Goal: Information Seeking & Learning: Learn about a topic

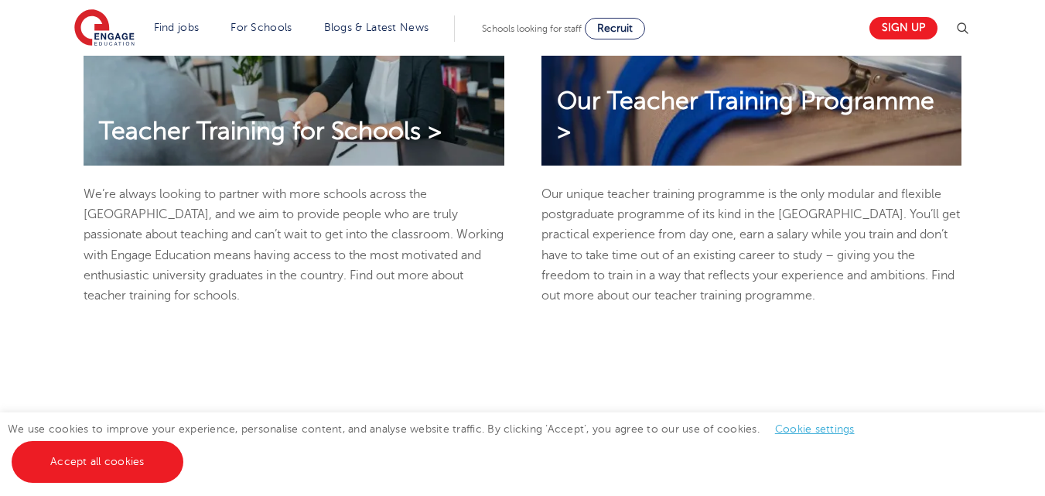
scroll to position [866, 0]
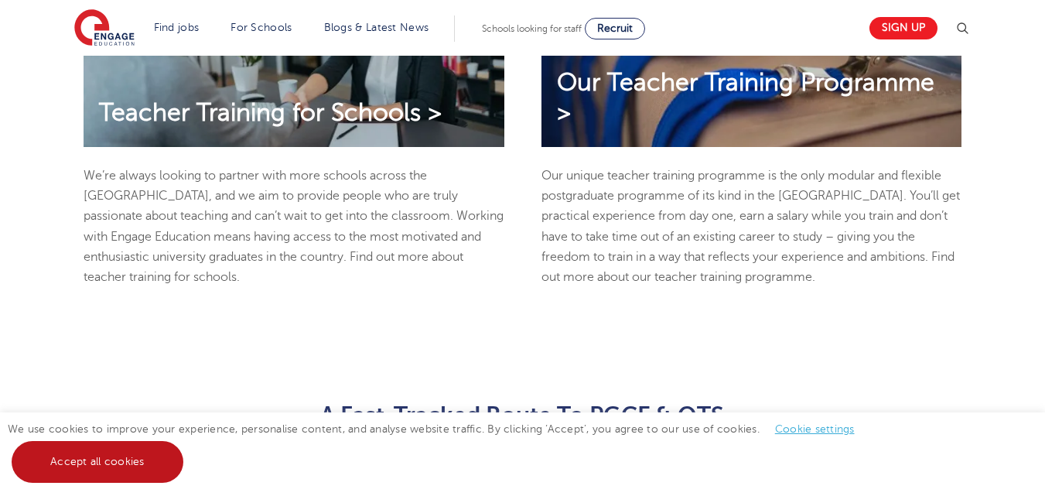
click at [128, 459] on link "Accept all cookies" at bounding box center [98, 462] width 172 height 42
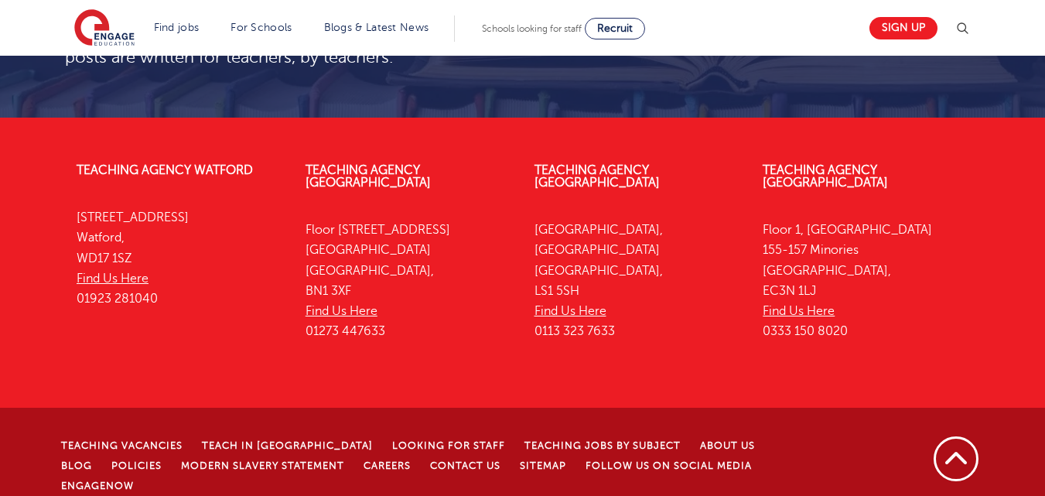
scroll to position [3055, 0]
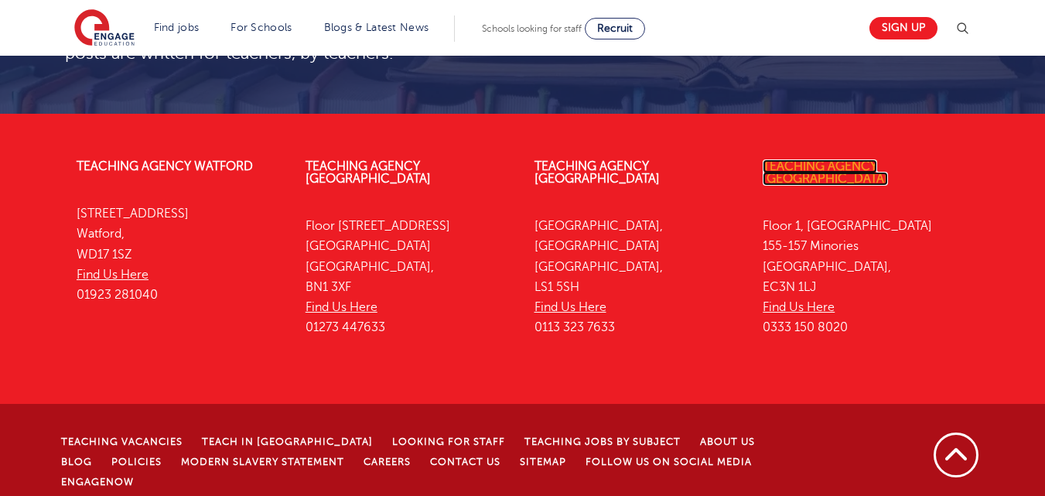
click at [811, 165] on link "Teaching Agency [GEOGRAPHIC_DATA]" at bounding box center [825, 172] width 125 height 26
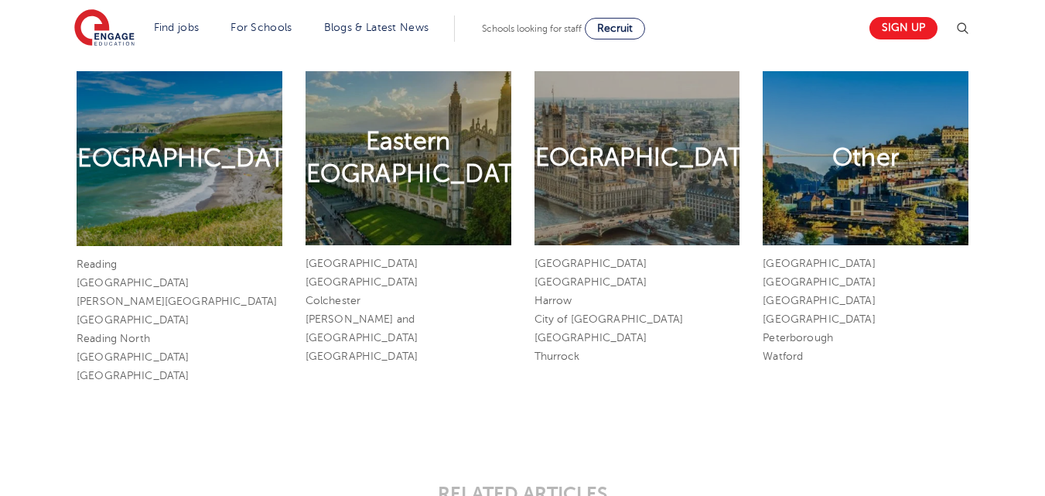
scroll to position [1900, 0]
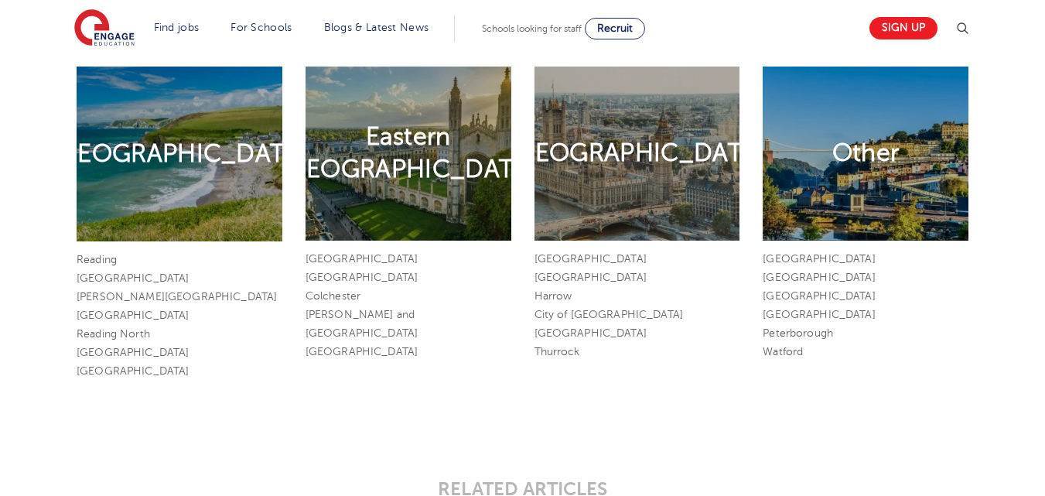
drag, startPoint x: 127, startPoint y: 136, endPoint x: 217, endPoint y: 188, distance: 103.6
click at [217, 188] on div "Southern England" at bounding box center [180, 154] width 206 height 175
click at [479, 182] on div "Eastern England" at bounding box center [409, 154] width 206 height 174
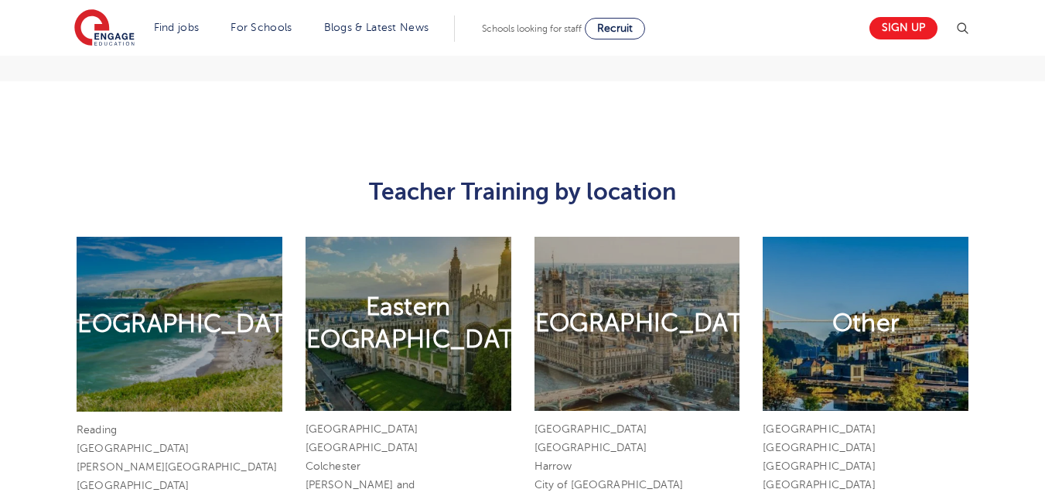
scroll to position [1732, 0]
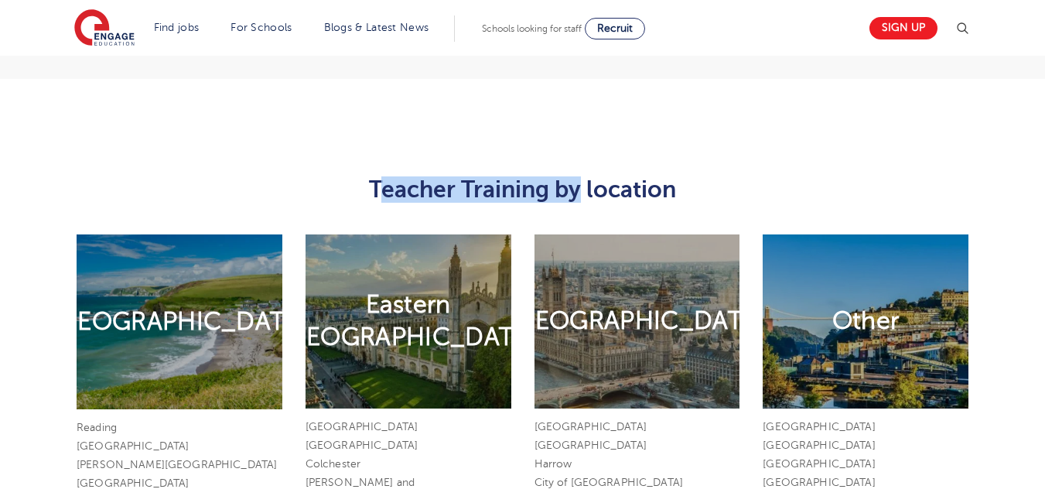
drag, startPoint x: 370, startPoint y: 186, endPoint x: 587, endPoint y: 198, distance: 217.7
click at [587, 198] on h3 "Teacher Training by location" at bounding box center [522, 189] width 915 height 26
click at [676, 193] on h3 "Teacher Training by location" at bounding box center [522, 189] width 915 height 26
drag, startPoint x: 375, startPoint y: 189, endPoint x: 683, endPoint y: 195, distance: 307.9
click at [683, 195] on h3 "Teacher Training by location" at bounding box center [522, 189] width 915 height 26
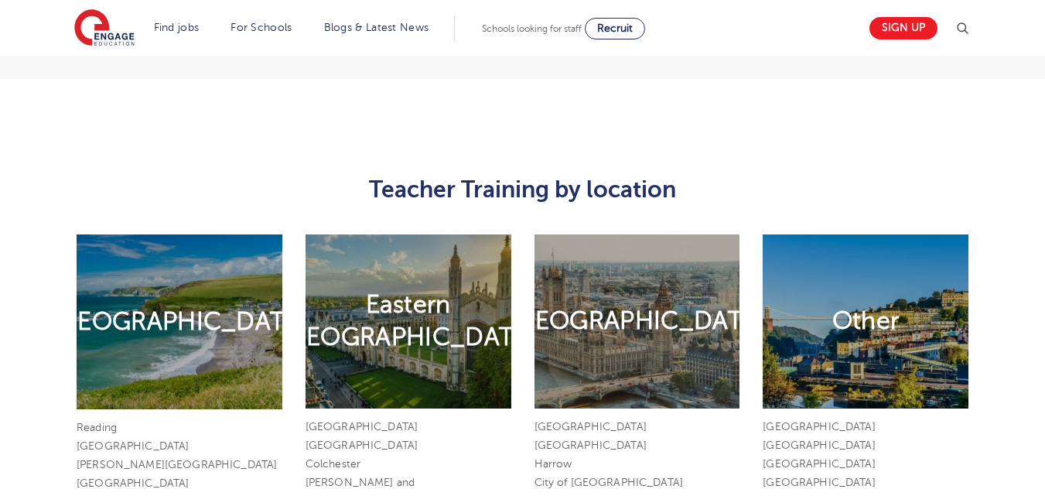
click at [709, 165] on div "Teacher Training by location Southern England Reading Brighton Milton Keynes Po…" at bounding box center [522, 360] width 938 height 408
drag, startPoint x: 371, startPoint y: 182, endPoint x: 678, endPoint y: 195, distance: 308.1
click at [678, 195] on h3 "Teacher Training by location" at bounding box center [522, 189] width 915 height 26
copy h3 "Teacher Training by location"
drag, startPoint x: 664, startPoint y: 492, endPoint x: 664, endPoint y: 503, distance: 10.9
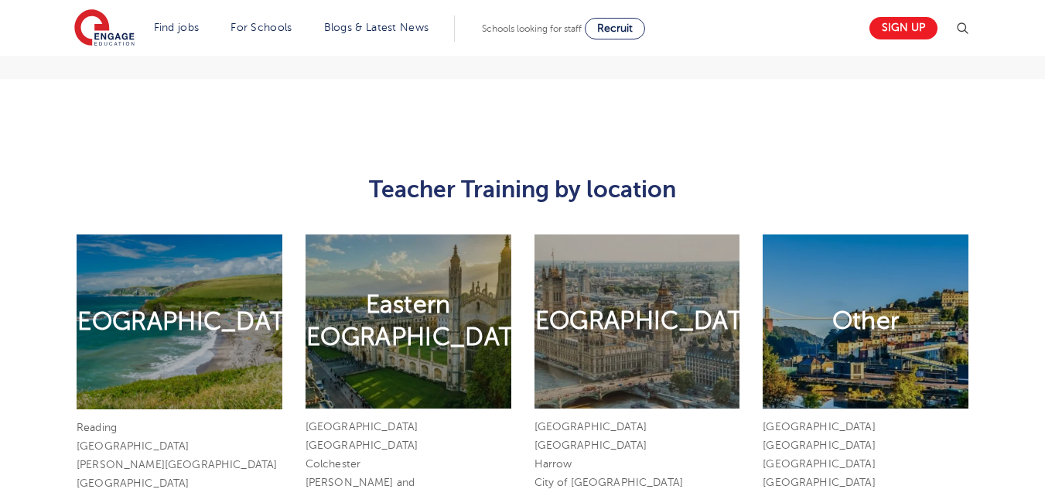
click at [664, 495] on html "Find jobs All vacancies We have one of the UK's largest database. and with hund…" at bounding box center [522, 60] width 1045 height 3584
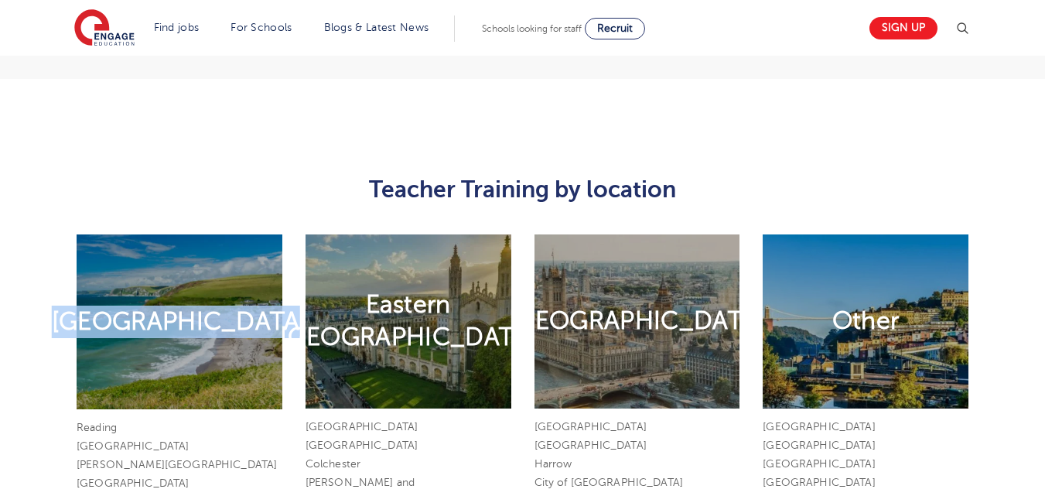
drag, startPoint x: 128, startPoint y: 299, endPoint x: 228, endPoint y: 343, distance: 109.1
click at [228, 338] on h2 "Southern England" at bounding box center [179, 322] width 255 height 32
copy h2 "Southern England"
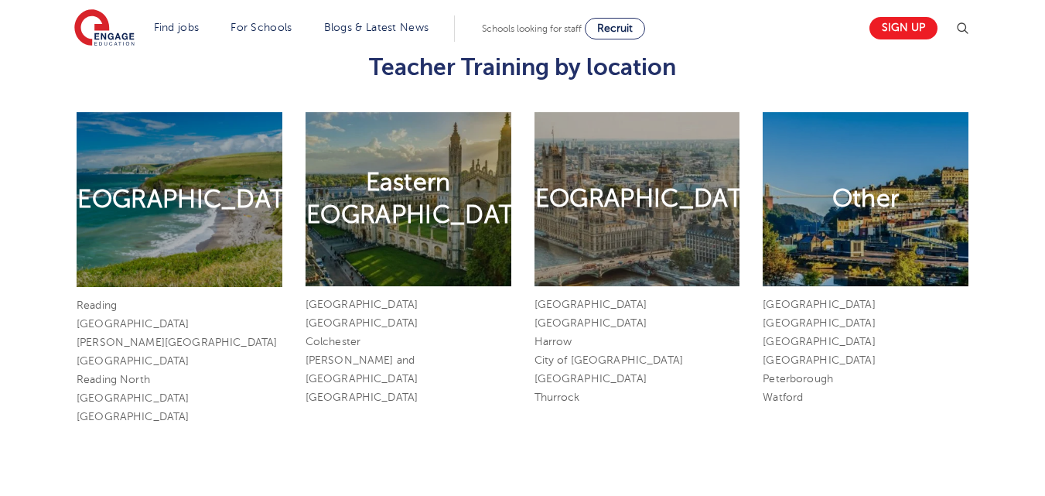
click at [430, 350] on ul "Essex Cambridge Colchester King's Lynn and West Norfolk South Norfolk" at bounding box center [409, 350] width 206 height 111
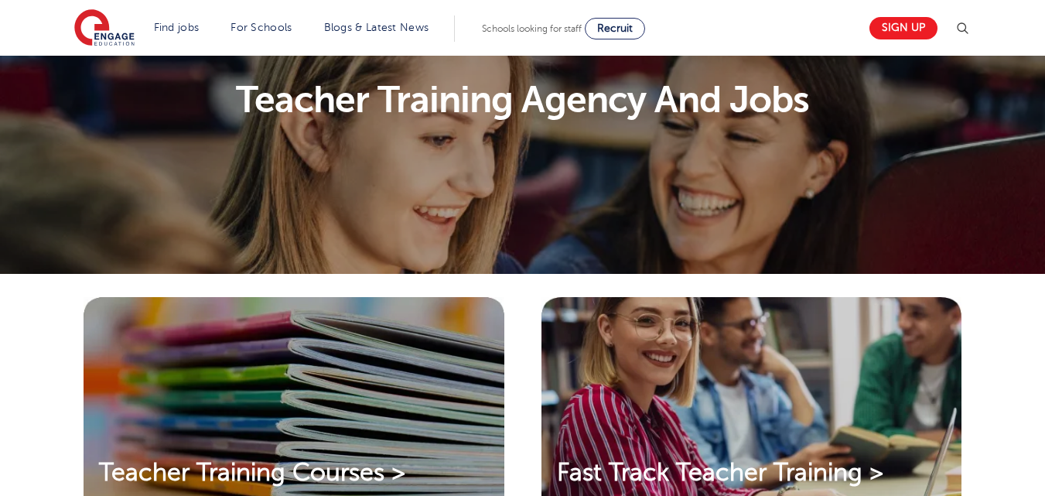
scroll to position [1, 0]
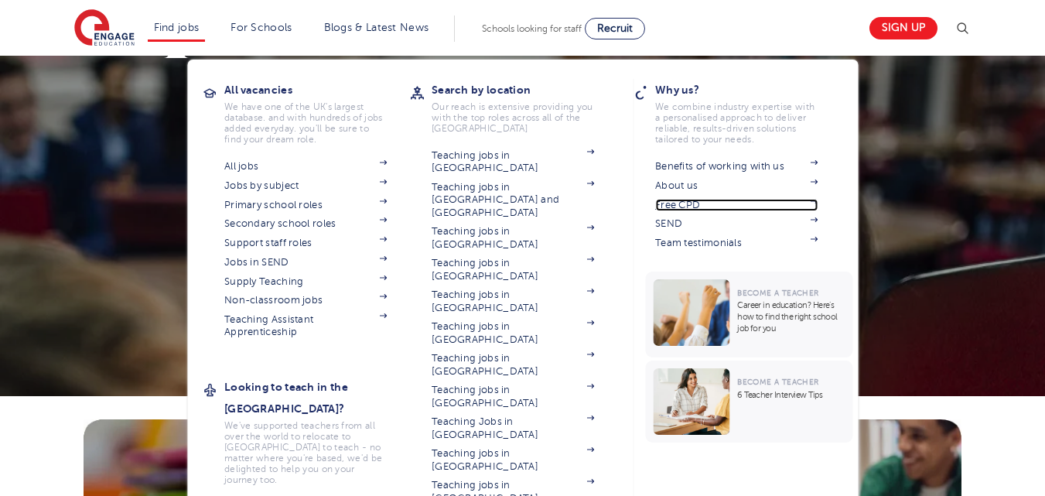
click at [681, 208] on link "Free CPD" at bounding box center [736, 205] width 162 height 12
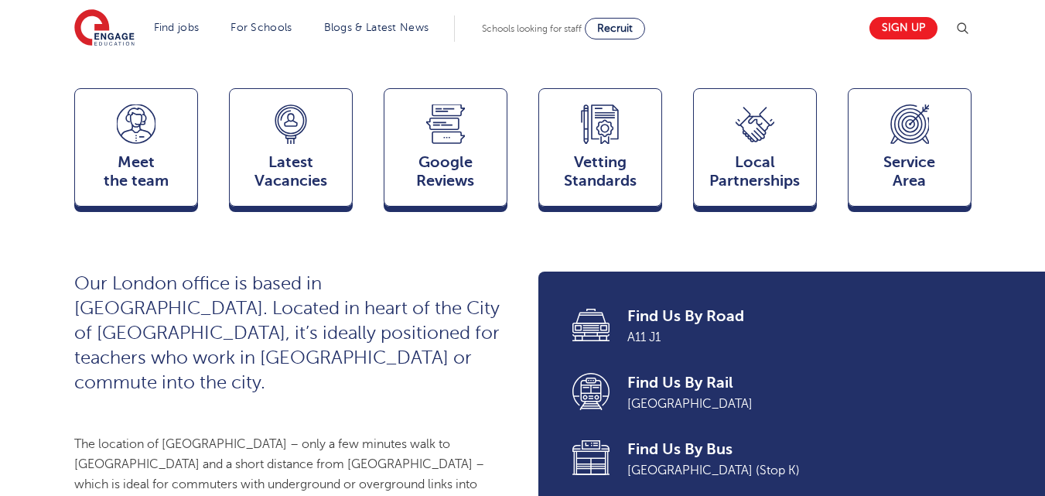
scroll to position [423, 0]
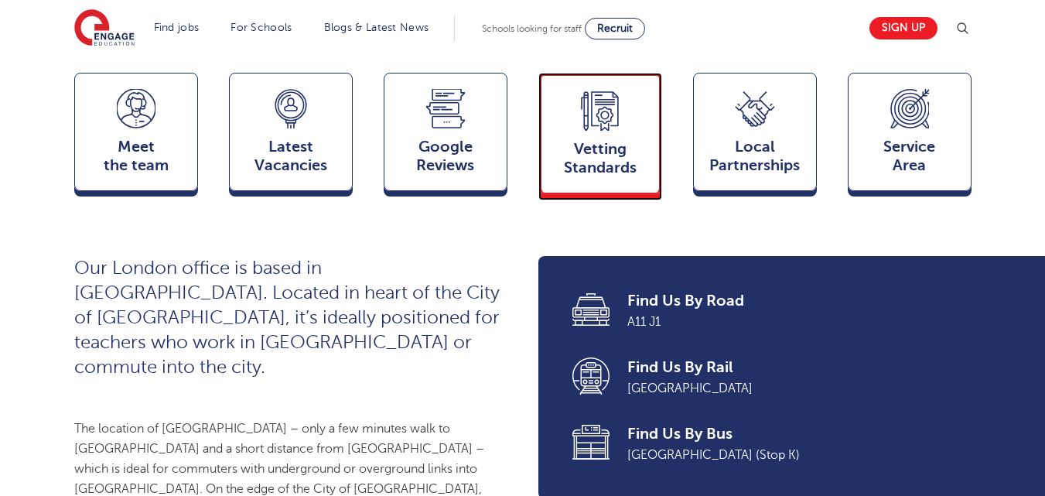
click at [598, 169] on span "Vetting Standards" at bounding box center [600, 158] width 102 height 37
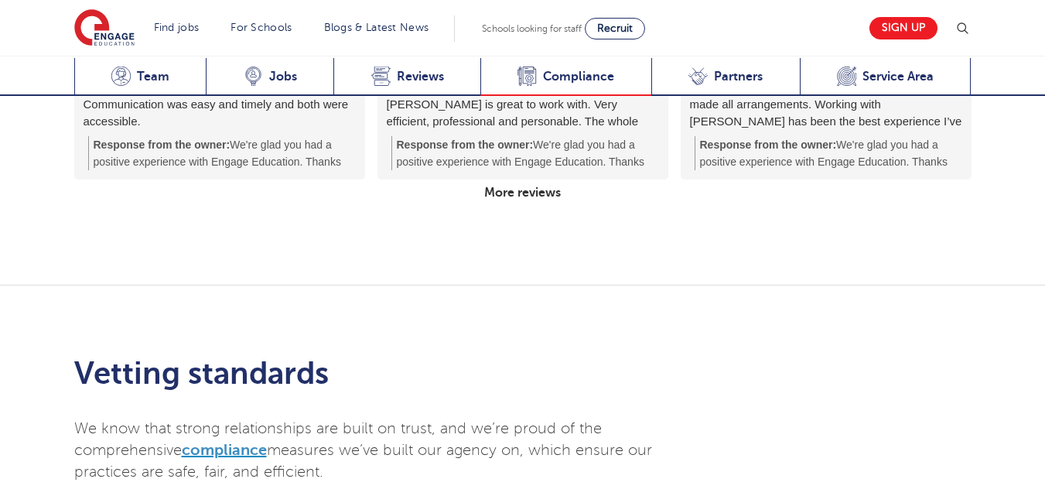
scroll to position [3305, 0]
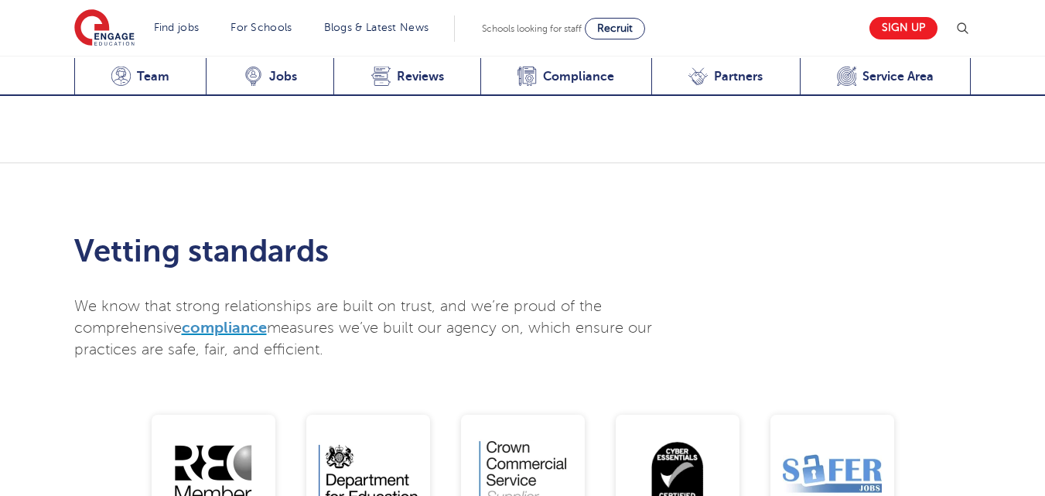
scroll to position [3160, 0]
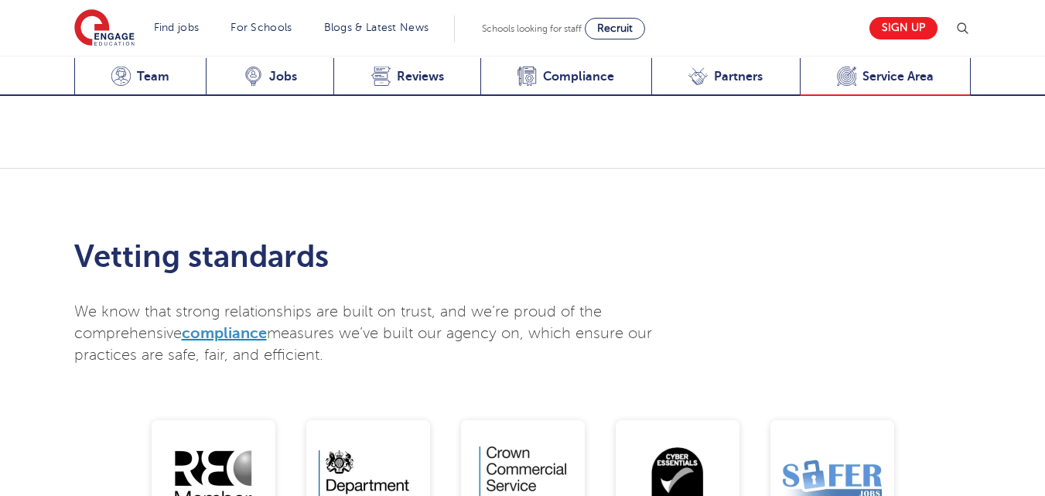
click at [859, 71] on div "Service Area Service Area" at bounding box center [886, 77] width 172 height 38
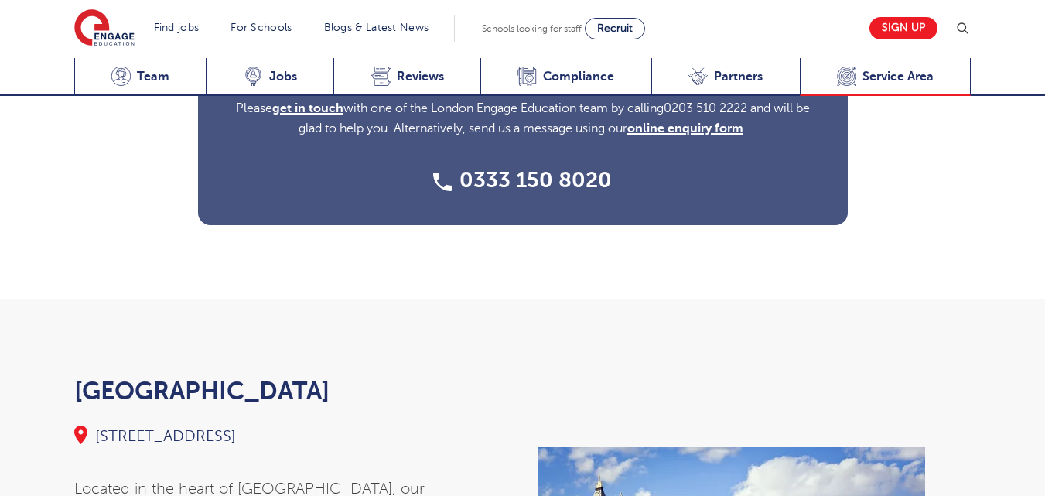
scroll to position [5380, 0]
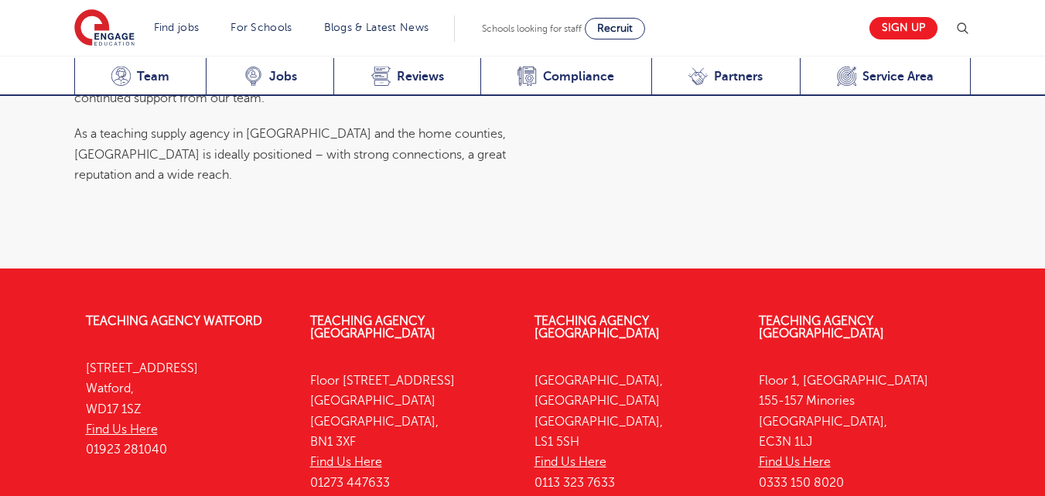
scroll to position [5831, 0]
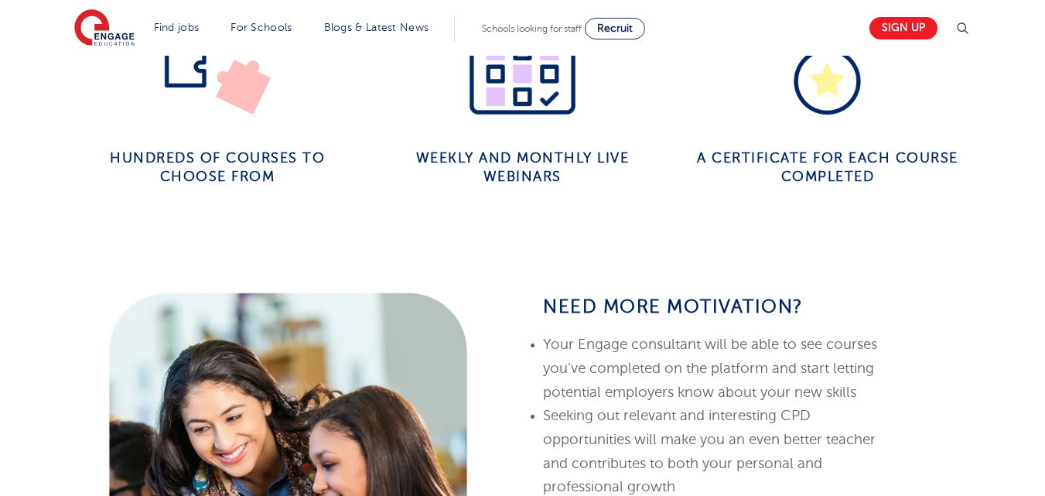
scroll to position [1279, 0]
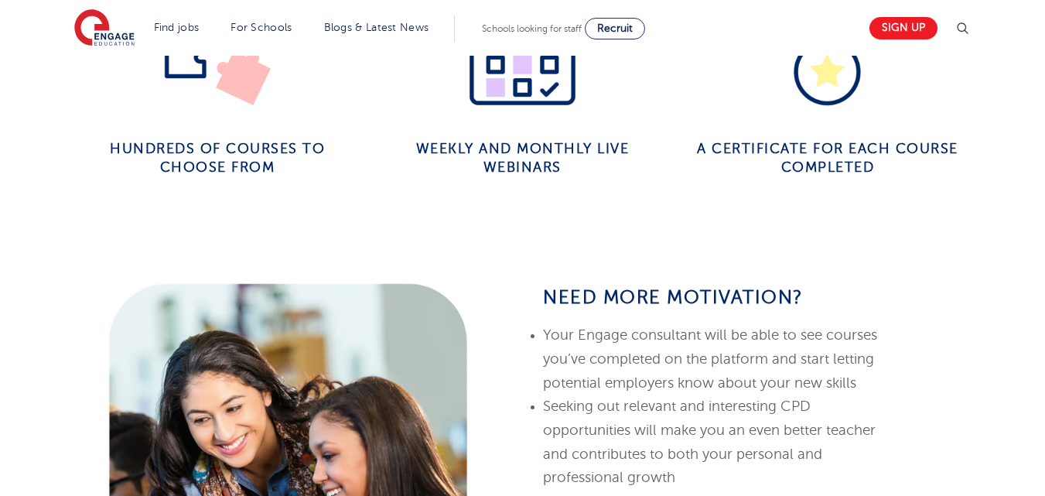
click at [246, 157] on h4 "Hundreds of courses to choose from" at bounding box center [218, 157] width 282 height 37
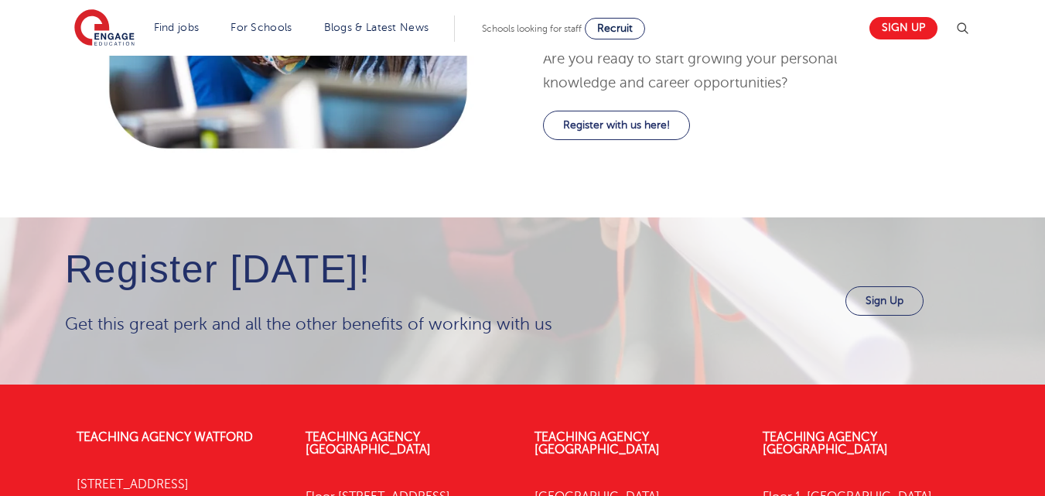
scroll to position [1836, 0]
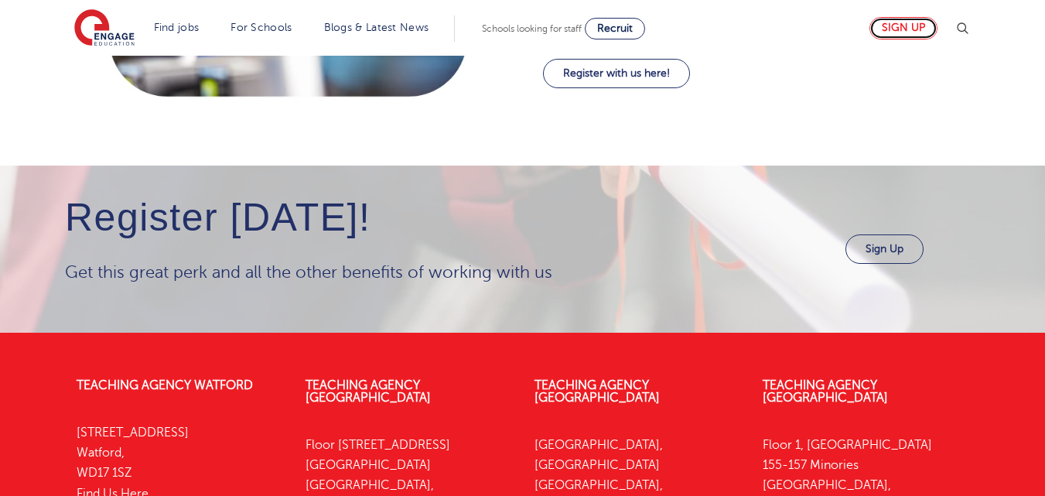
click at [900, 24] on link "Sign up" at bounding box center [903, 28] width 68 height 22
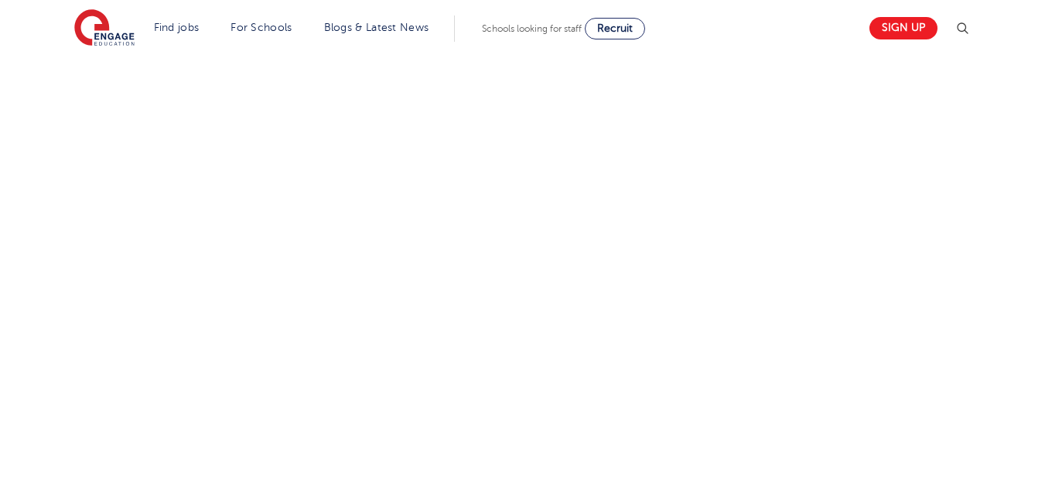
scroll to position [814, 0]
click at [685, 424] on div "Let us know more about you!" at bounding box center [522, 159] width 938 height 888
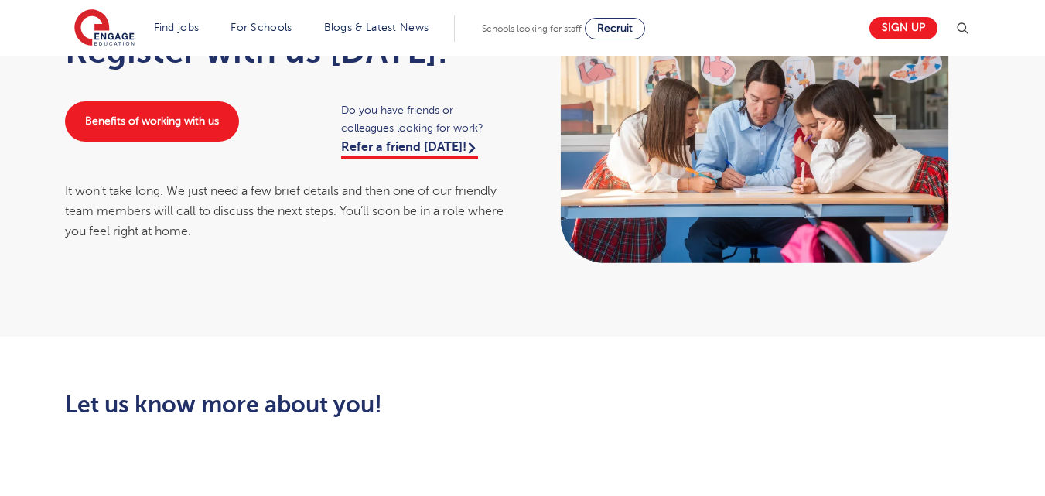
scroll to position [0, 0]
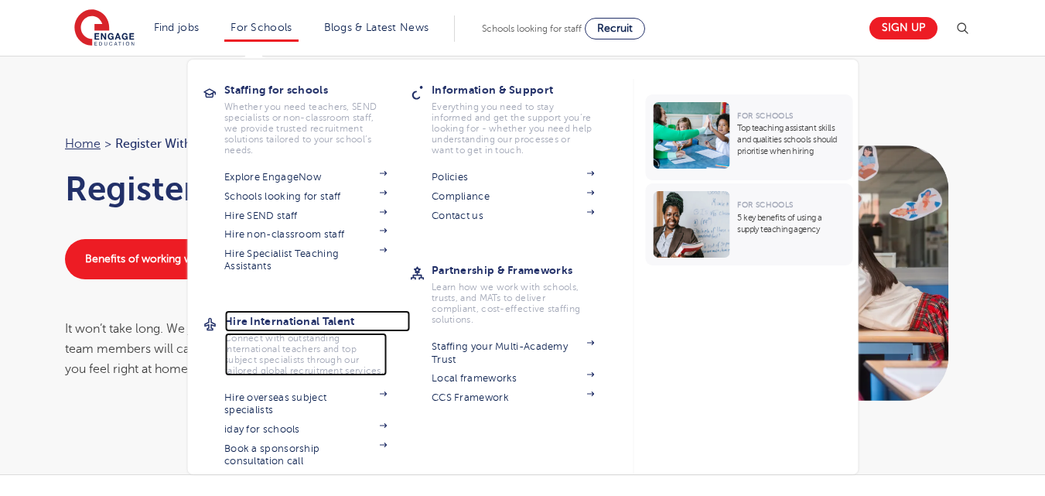
click at [270, 323] on h3 "Hire International Talent" at bounding box center [317, 321] width 186 height 22
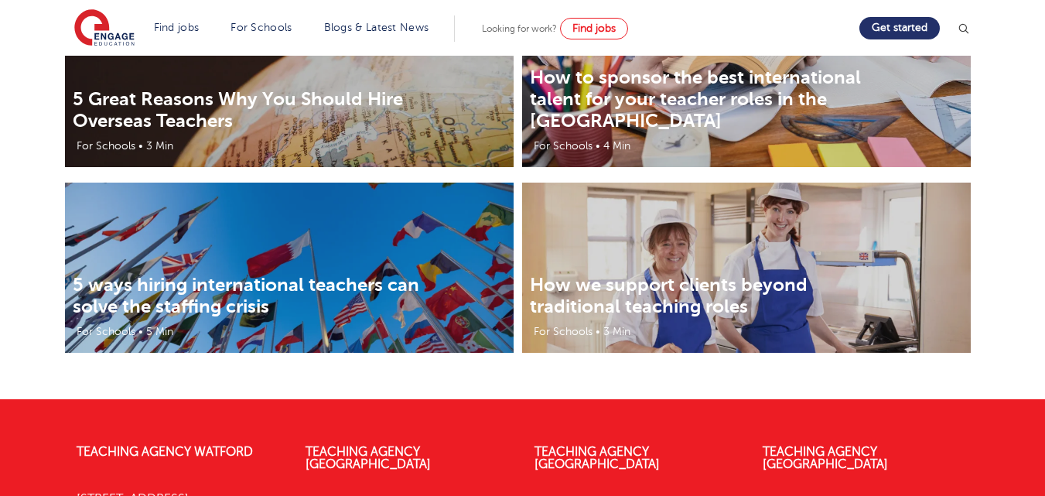
scroll to position [2867, 0]
